Goal: Task Accomplishment & Management: Manage account settings

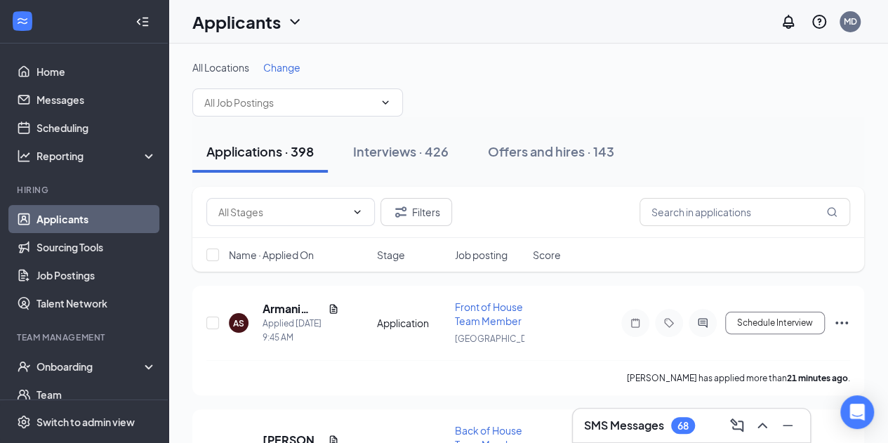
click at [86, 217] on link "Applicants" at bounding box center [96, 219] width 120 height 28
click at [617, 83] on div "All Locations Change" at bounding box center [528, 88] width 672 height 56
click at [111, 72] on link "Home" at bounding box center [96, 72] width 120 height 28
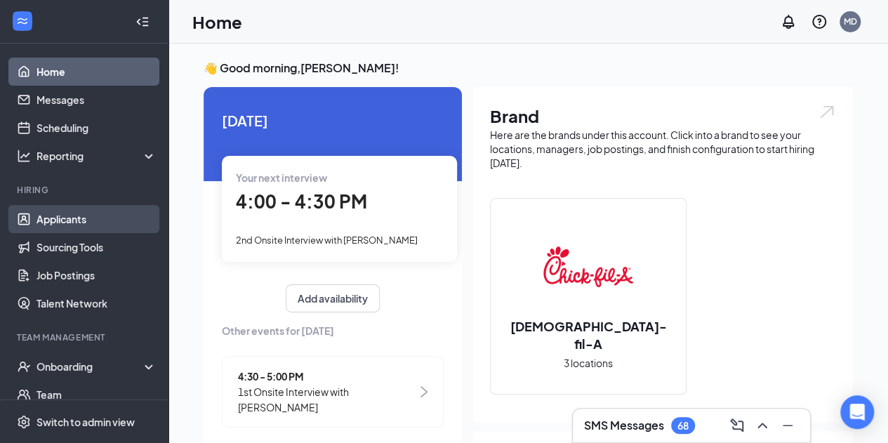
click at [42, 220] on link "Applicants" at bounding box center [96, 219] width 120 height 28
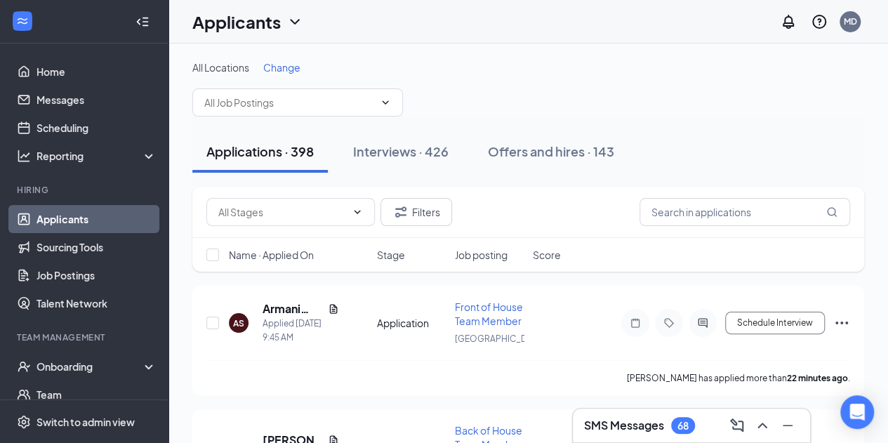
click at [73, 218] on link "Applicants" at bounding box center [96, 219] width 120 height 28
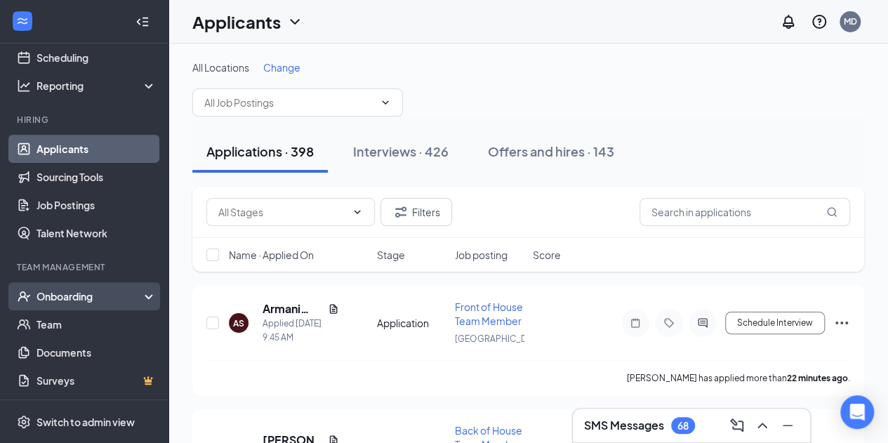
scroll to position [70, 0]
click at [527, 126] on div "Applications · 398 Interviews · 426 Offers and hires · 143" at bounding box center [528, 151] width 672 height 70
click at [56, 151] on link "Applicants" at bounding box center [96, 149] width 120 height 28
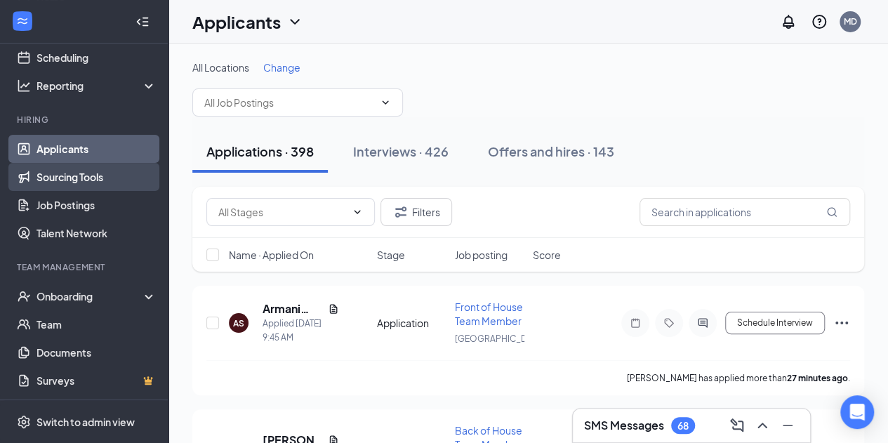
click at [61, 174] on link "Sourcing Tools" at bounding box center [96, 177] width 120 height 28
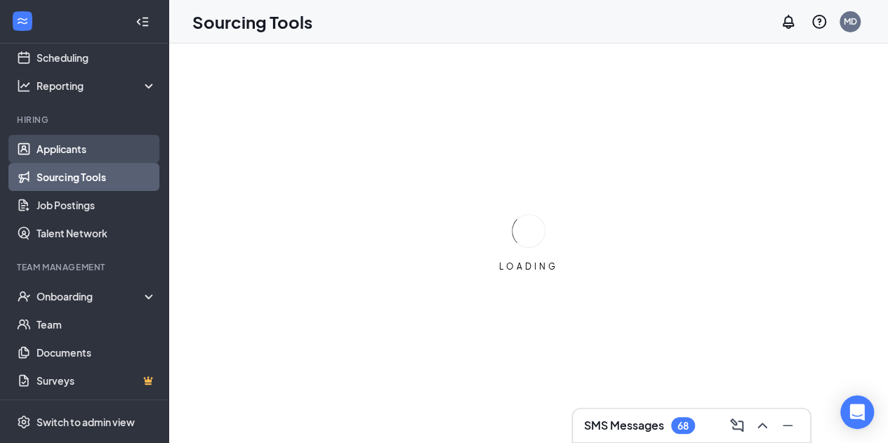
click at [62, 145] on link "Applicants" at bounding box center [96, 149] width 120 height 28
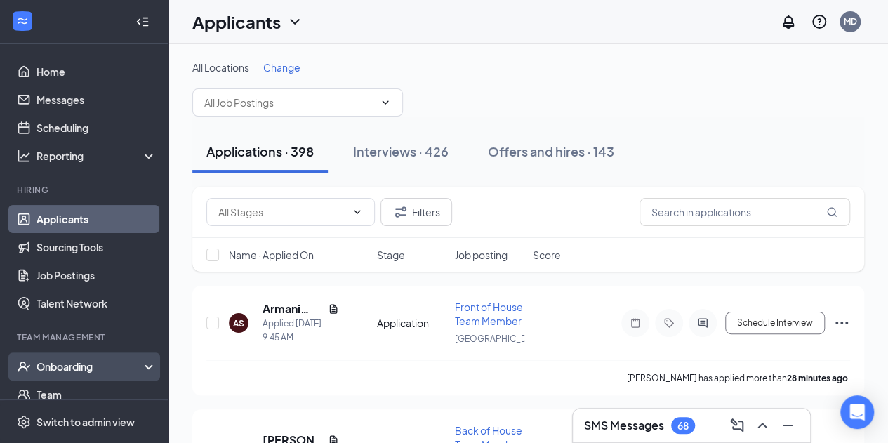
click at [86, 366] on div "Onboarding" at bounding box center [90, 366] width 108 height 14
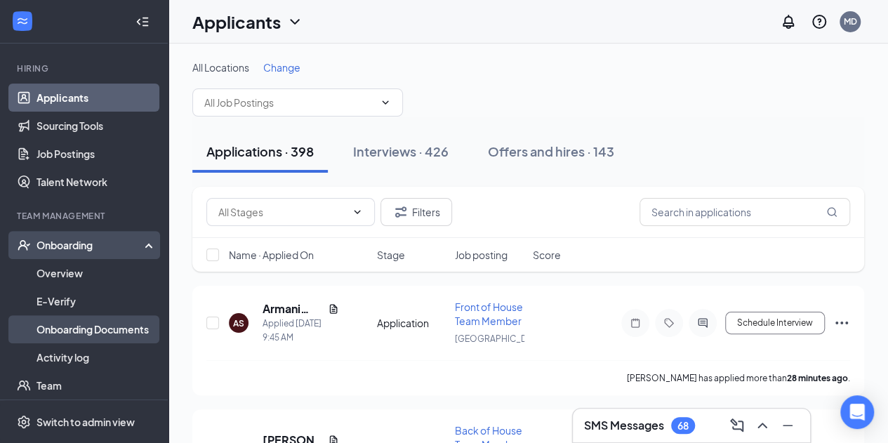
scroll to position [140, 0]
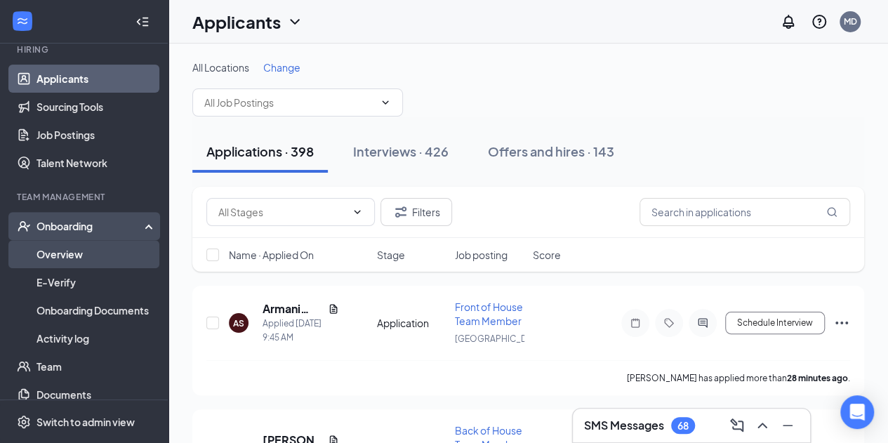
click at [68, 250] on link "Overview" at bounding box center [96, 254] width 120 height 28
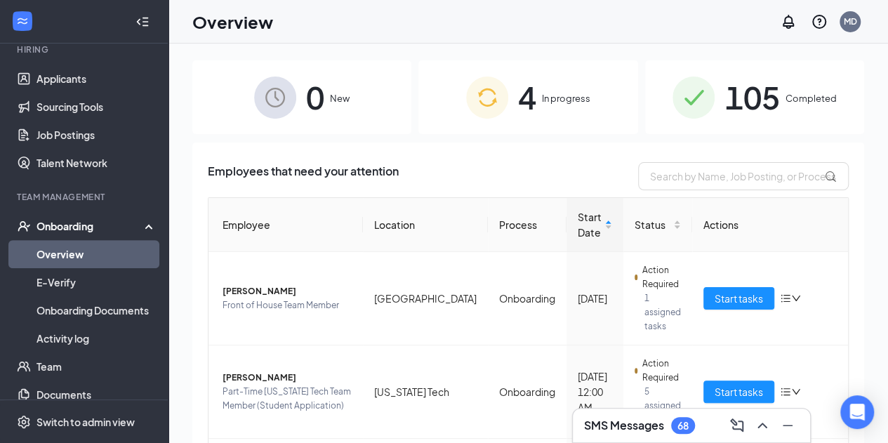
click at [542, 96] on span "In progress" at bounding box center [566, 98] width 48 height 14
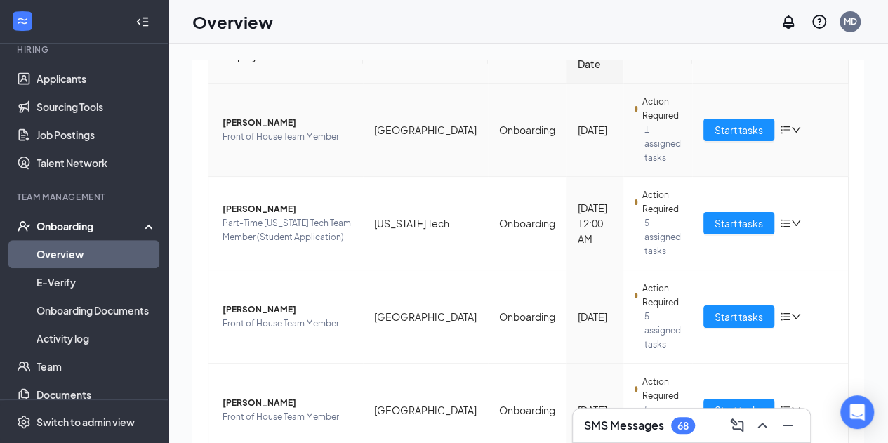
scroll to position [173, 0]
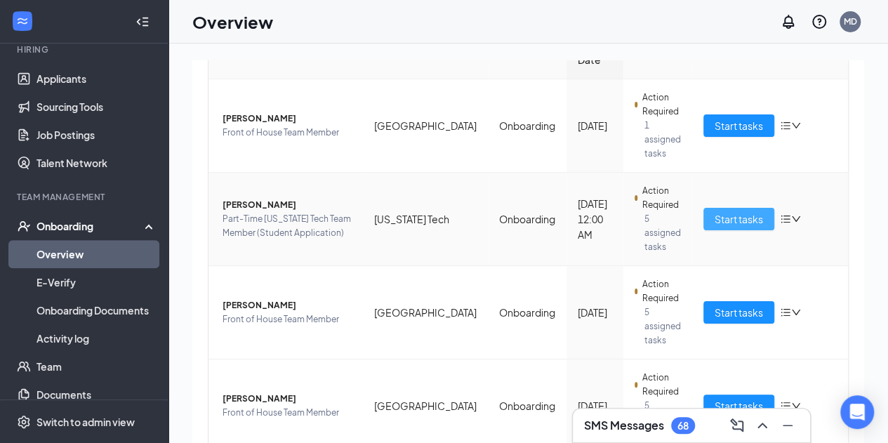
click at [714, 211] on span "Start tasks" at bounding box center [738, 218] width 48 height 15
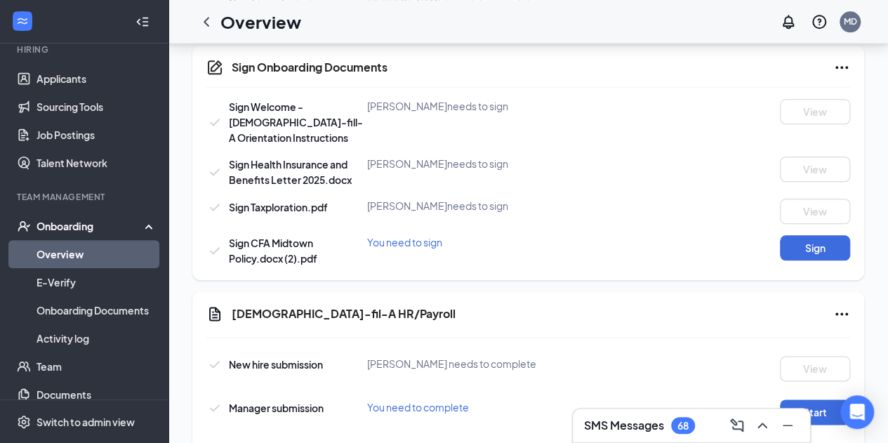
scroll to position [763, 0]
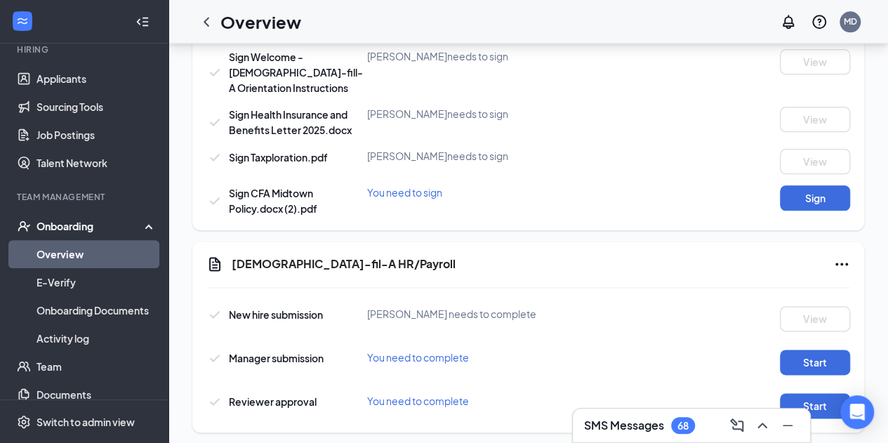
click at [68, 252] on link "Overview" at bounding box center [96, 254] width 120 height 28
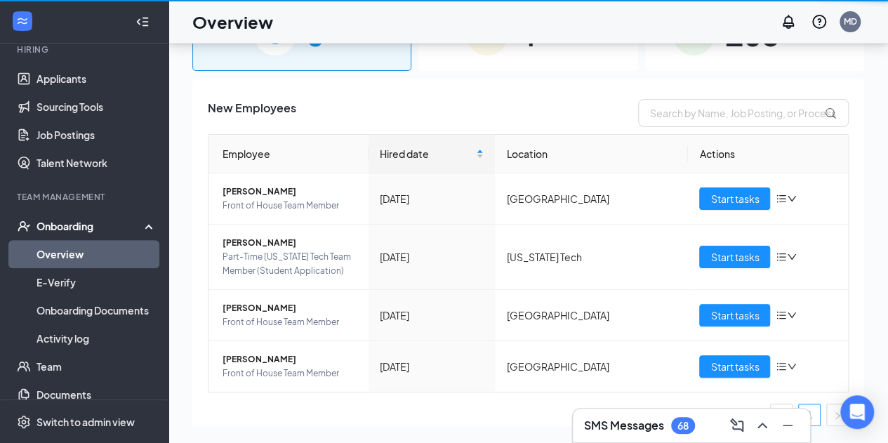
scroll to position [63, 0]
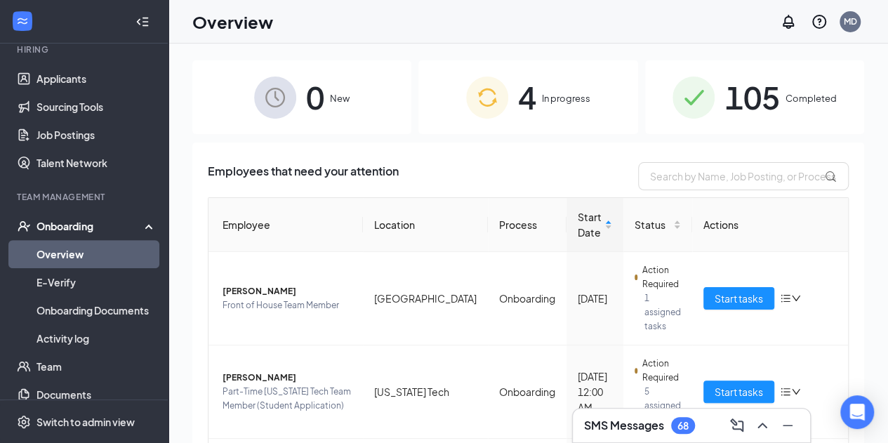
click at [531, 91] on div "4 In progress" at bounding box center [527, 97] width 219 height 74
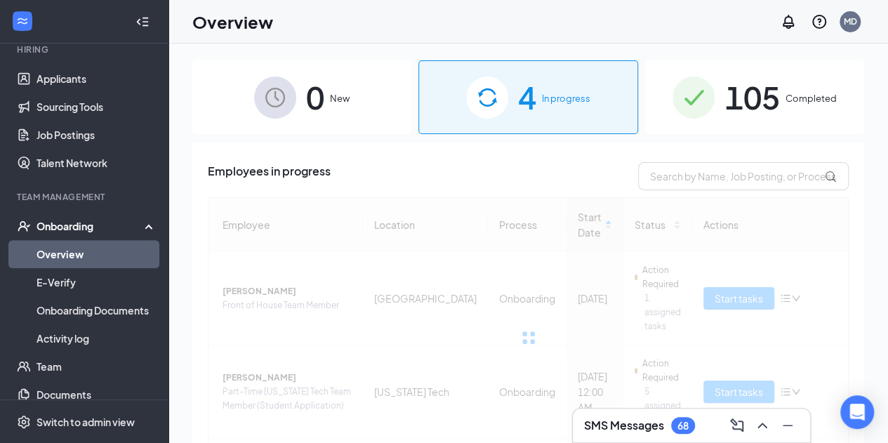
click at [737, 93] on span "105" at bounding box center [751, 97] width 55 height 48
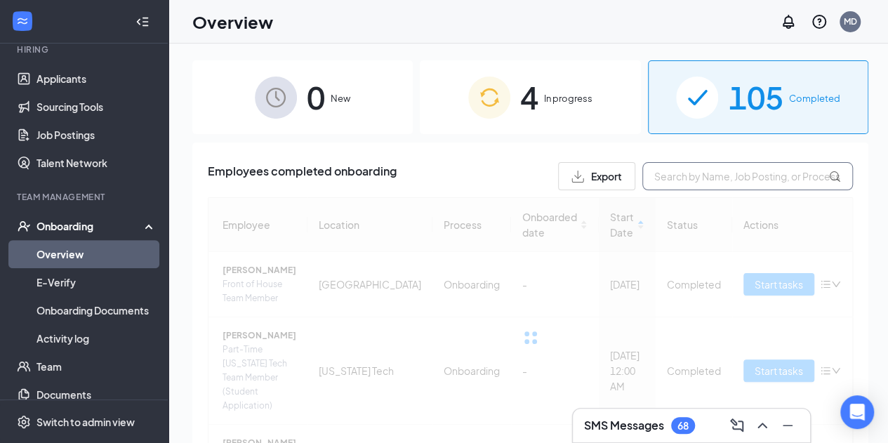
click at [696, 185] on input "text" at bounding box center [747, 176] width 211 height 28
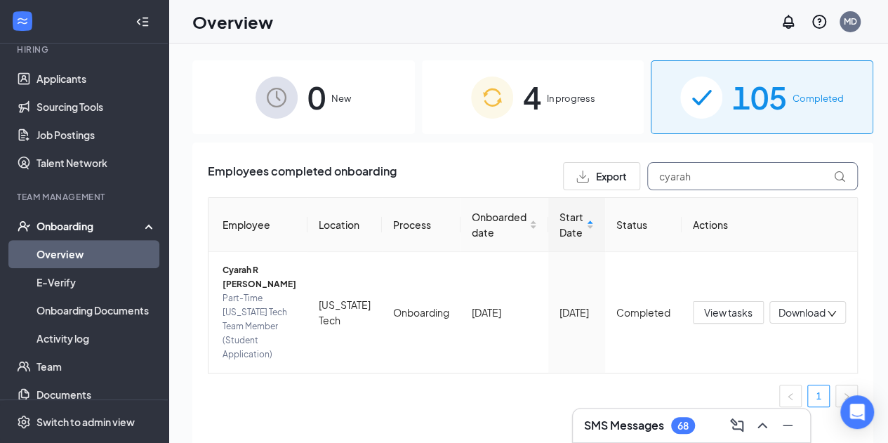
type input "cyarah"
